Goal: Task Accomplishment & Management: Complete application form

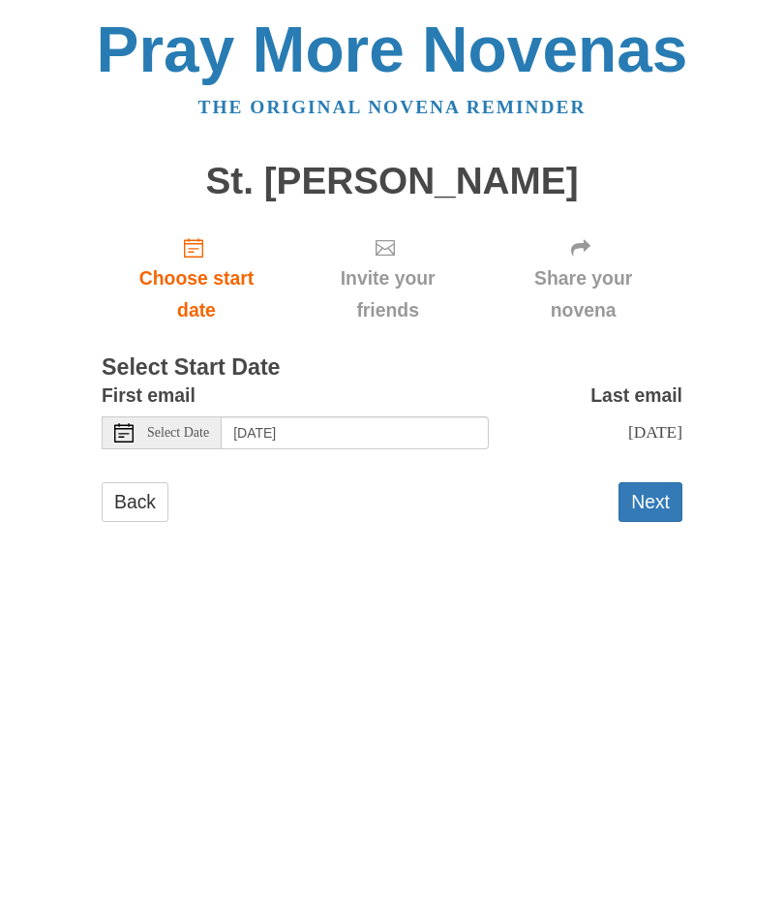
click at [197, 246] on icon "Choose start date" at bounding box center [193, 247] width 19 height 19
click at [647, 498] on button "Next" at bounding box center [651, 502] width 64 height 40
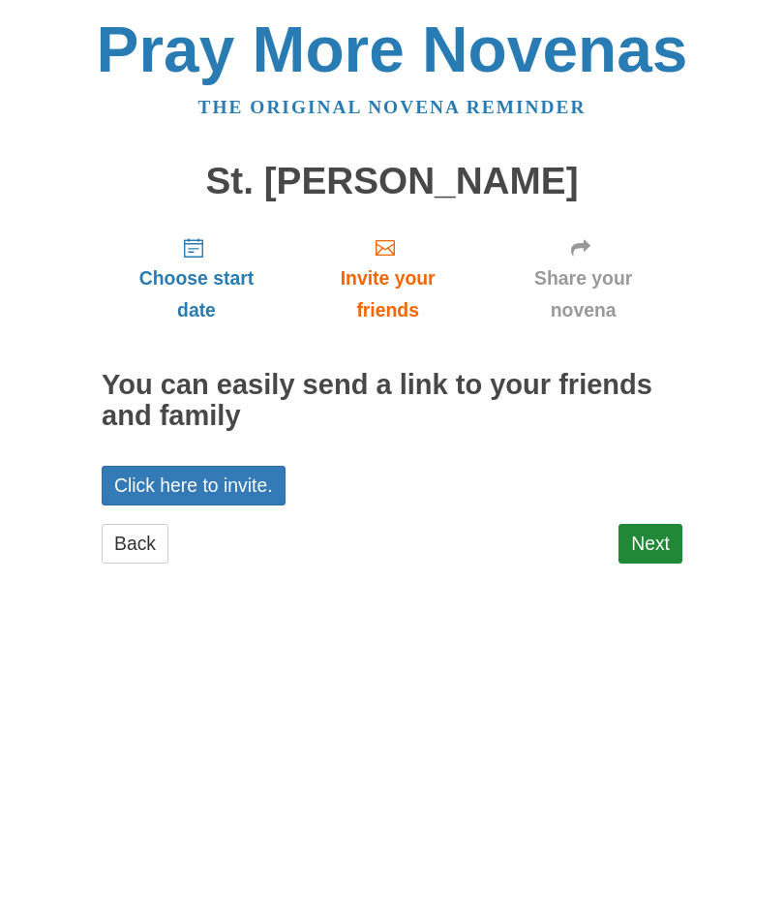
click at [637, 543] on link "Next" at bounding box center [651, 544] width 64 height 40
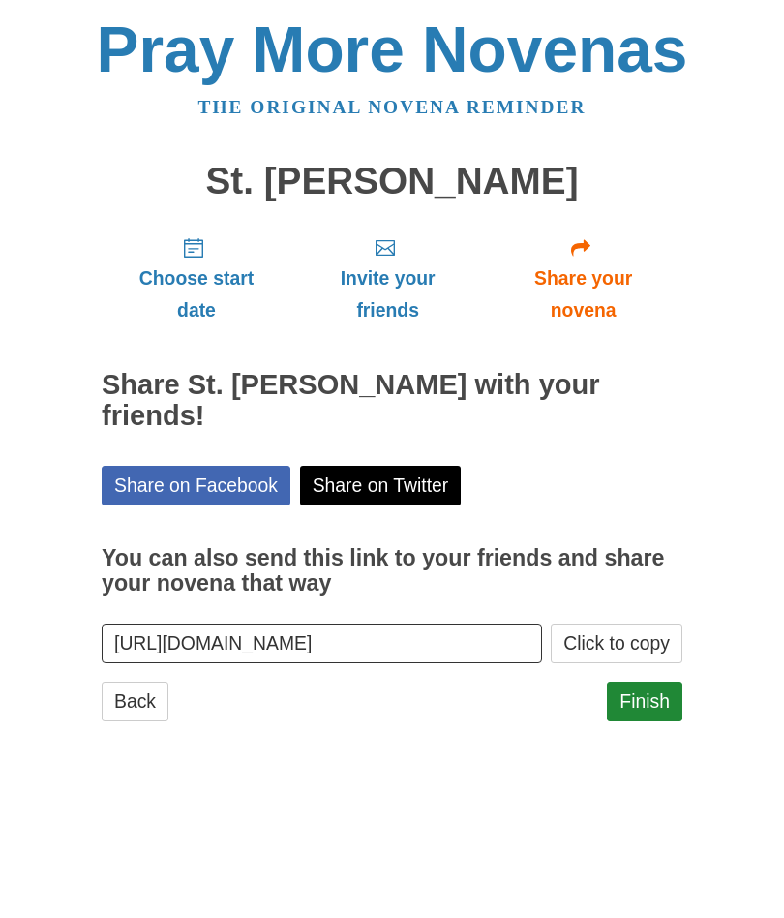
click at [638, 682] on link "Finish" at bounding box center [645, 702] width 76 height 40
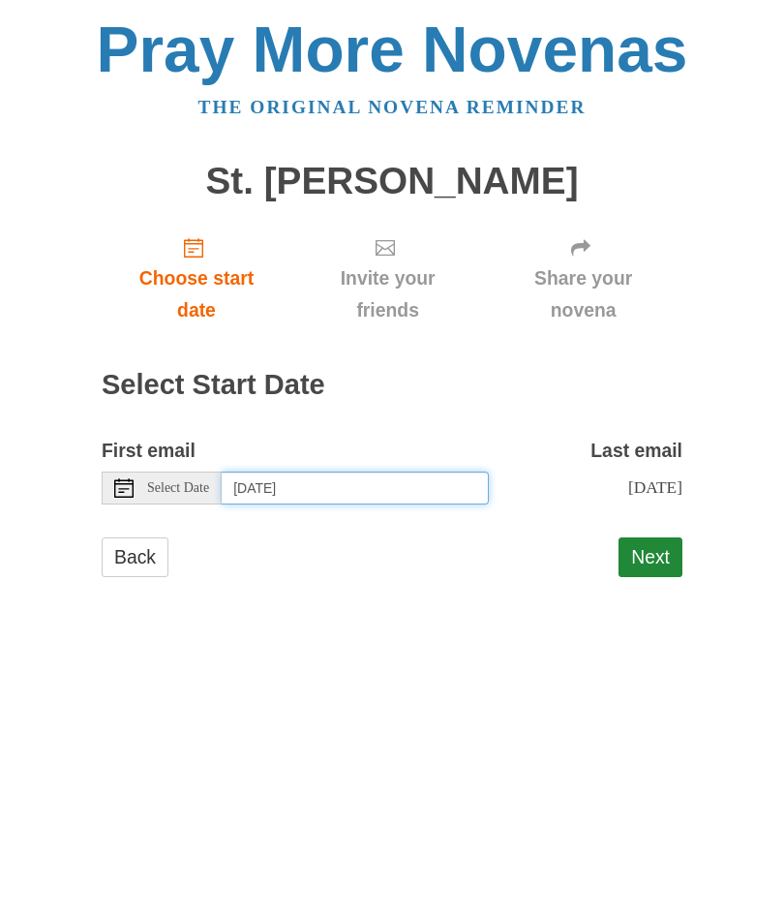
click at [420, 473] on input "Tuesday, September 30th" at bounding box center [355, 488] width 267 height 33
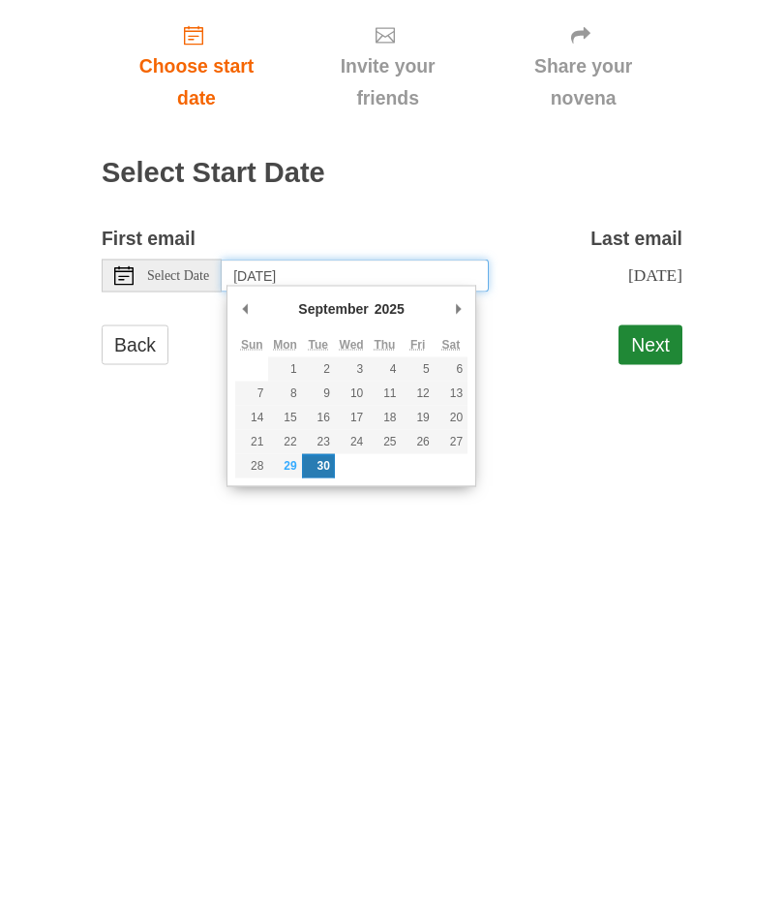
type input "Monday, September 29th"
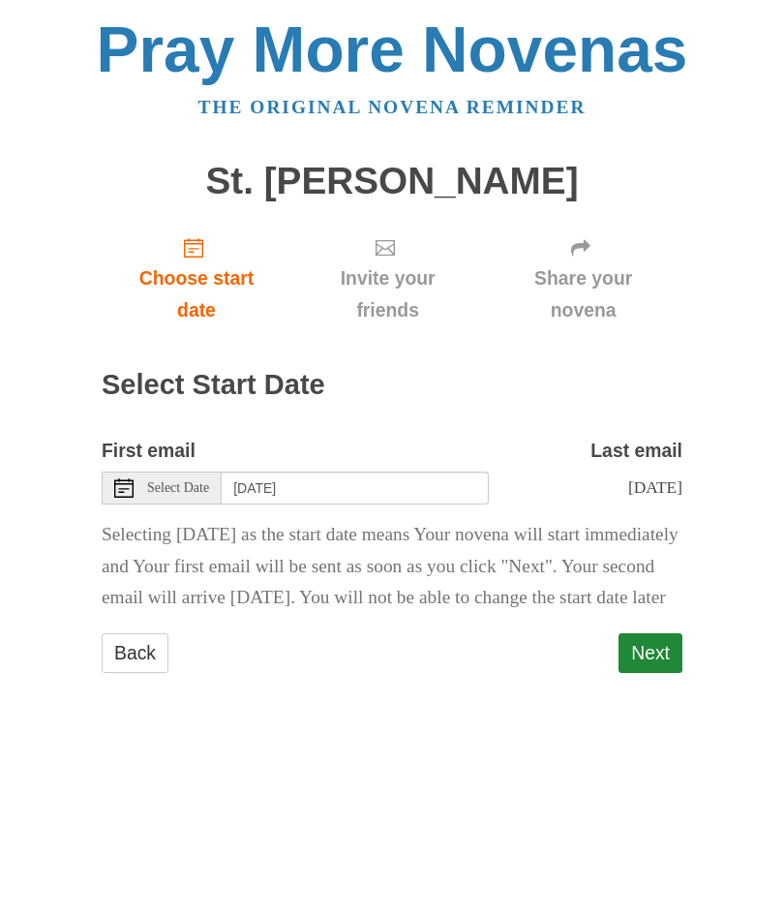
click at [661, 650] on form "First email Select Date Monday, September 29th Last email Wednesday, October 8t…" at bounding box center [392, 563] width 581 height 257
click at [650, 664] on button "Next" at bounding box center [651, 653] width 64 height 40
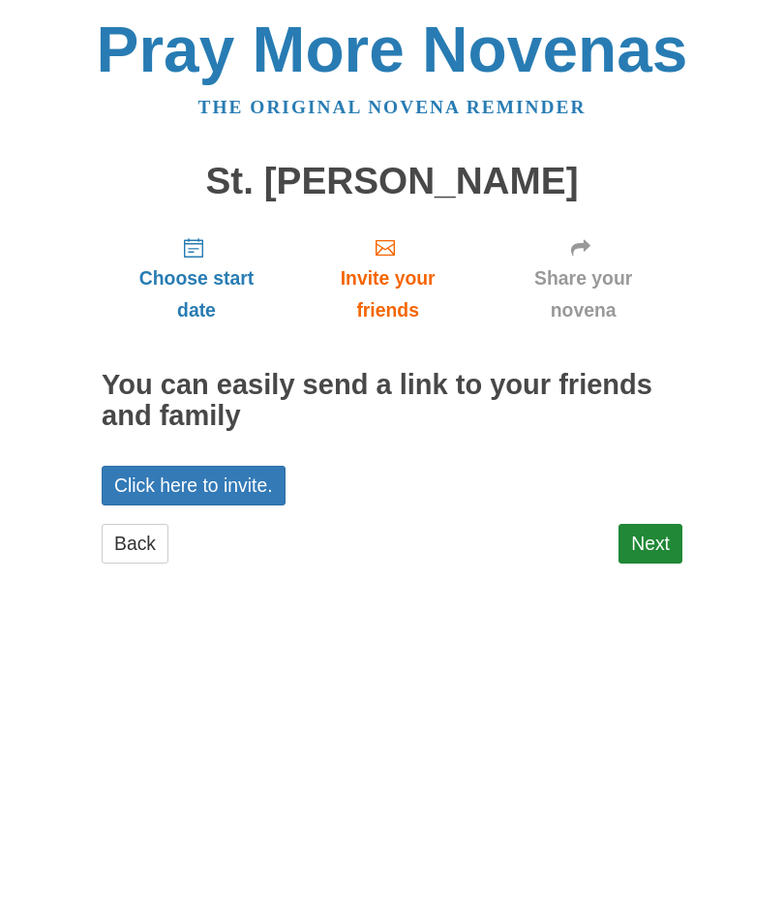
click at [649, 535] on link "Next" at bounding box center [651, 544] width 64 height 40
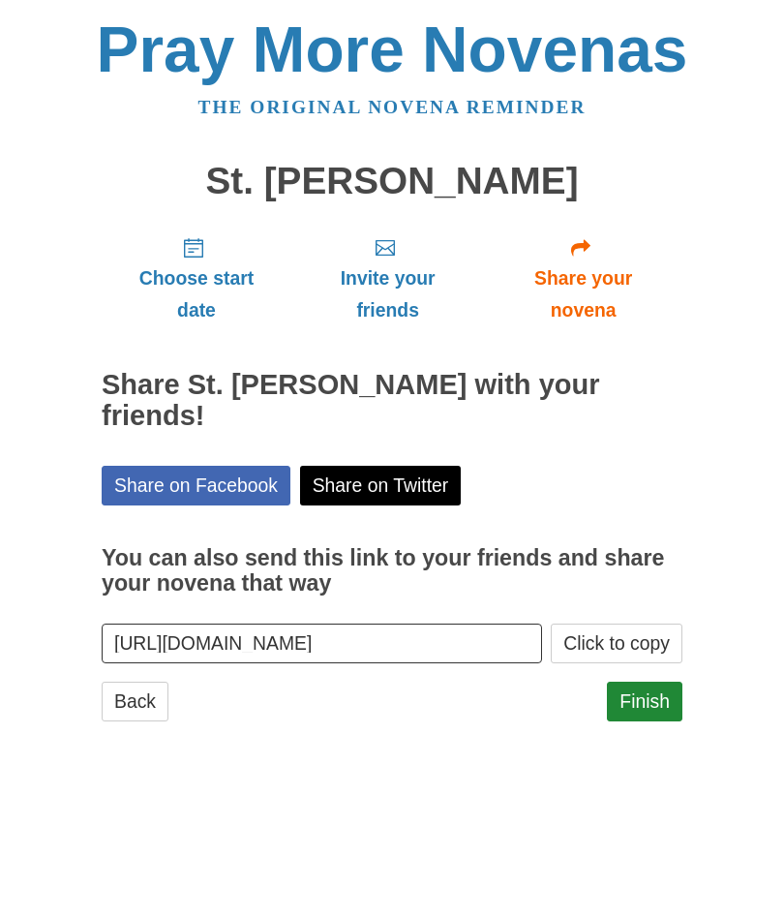
click at [655, 682] on link "Finish" at bounding box center [645, 702] width 76 height 40
